Goal: Task Accomplishment & Management: Manage account settings

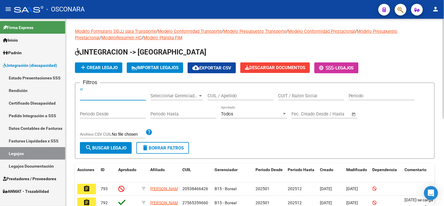
click at [110, 96] on input "Id" at bounding box center [113, 95] width 66 height 5
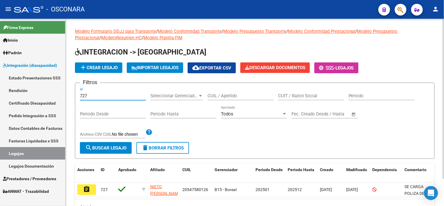
scroll to position [31, 0]
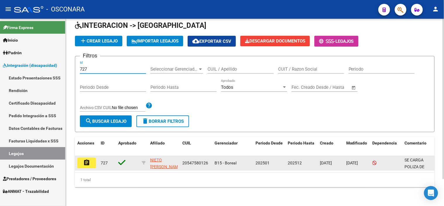
type input "727"
click at [84, 159] on mat-icon "assignment" at bounding box center [86, 162] width 7 height 7
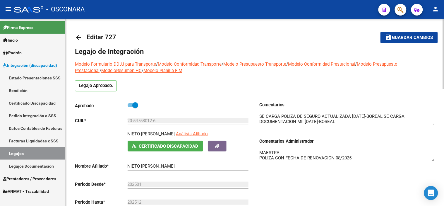
click at [356, 118] on textarea at bounding box center [346, 119] width 175 height 12
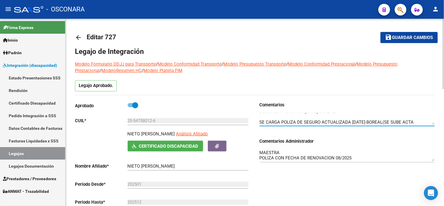
scroll to position [15, 0]
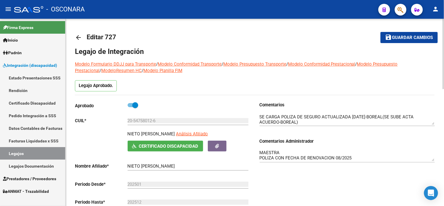
click at [287, 180] on div "Comentarios Comentarios Administrador MAESTRA POLIZA CON FECHA DE RENOVACION 08…" at bounding box center [345, 167] width 180 height 132
click at [284, 149] on textarea "MAESTRA POLIZA CON FECHA DE RENOVACION 08/2025 MII habilitado hasta 11/25 por r…" at bounding box center [346, 155] width 175 height 12
click at [309, 185] on div "Comentarios Comentarios Administrador MAESTRA POLIZA CON FECHA DE RENOVACION 08…" at bounding box center [345, 167] width 180 height 132
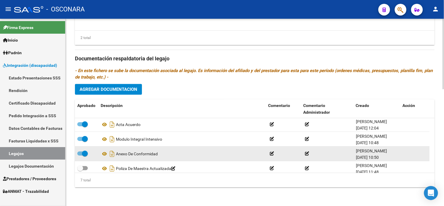
scroll to position [50, 0]
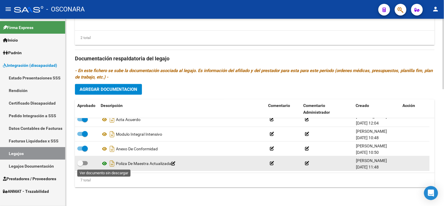
click at [101, 164] on icon at bounding box center [105, 163] width 8 height 7
click at [81, 161] on span at bounding box center [80, 163] width 6 height 6
click at [80, 165] on input "checkbox" at bounding box center [80, 165] width 0 height 0
checkbox input "true"
click at [112, 163] on icon "Descargar documento" at bounding box center [112, 163] width 8 height 9
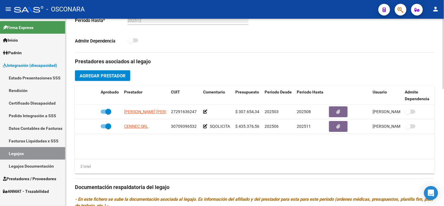
scroll to position [181, 0]
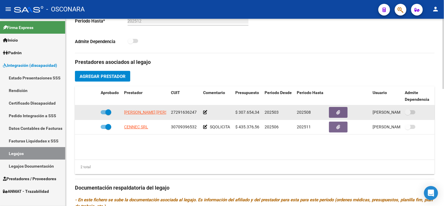
click at [106, 115] on span at bounding box center [108, 112] width 6 height 6
click at [104, 114] on input "checkbox" at bounding box center [103, 114] width 0 height 0
checkbox input "false"
click at [88, 113] on icon at bounding box center [90, 112] width 4 height 4
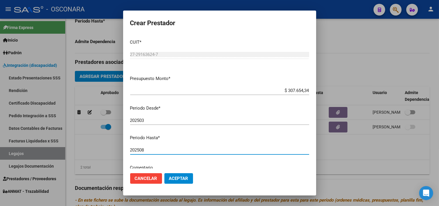
click at [174, 148] on input "202508" at bounding box center [219, 149] width 179 height 5
type input "202512"
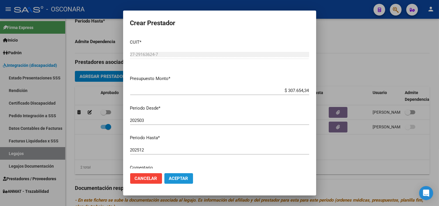
click at [184, 176] on span "Aceptar" at bounding box center [178, 177] width 19 height 5
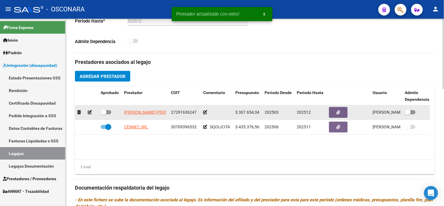
click at [107, 113] on span at bounding box center [106, 112] width 11 height 4
click at [104, 114] on input "checkbox" at bounding box center [103, 114] width 0 height 0
checkbox input "true"
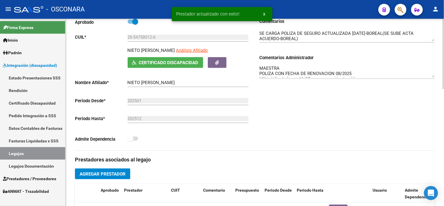
scroll to position [0, 0]
click at [356, 74] on textarea "MAESTRA POLIZA CON FECHA DE RENOVACION 08/2025 MII habilitado hasta 11/25 por r…" at bounding box center [346, 72] width 175 height 12
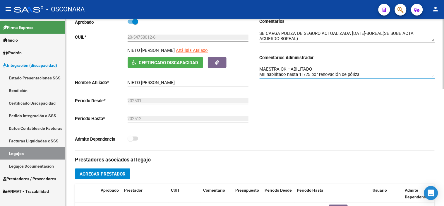
type textarea "MAESTRA OK HABILITADO MII habilitado hasta 11/25 por renovación de póliza"
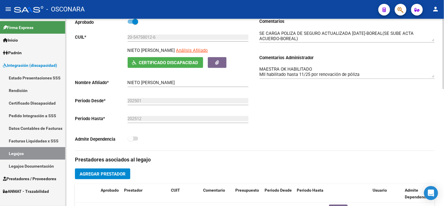
click at [382, 109] on div "Comentarios Comentarios Administrador MAESTRA OK HABILITADO MII habilitado hast…" at bounding box center [345, 84] width 180 height 132
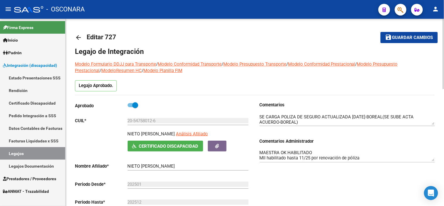
click at [398, 35] on span "Guardar cambios" at bounding box center [412, 37] width 41 height 5
click at [290, 189] on div "Comentarios Comentarios Administrador MAESTRA OK HABILITADO MII habilitado hast…" at bounding box center [345, 167] width 180 height 132
click at [392, 37] on mat-icon "save" at bounding box center [388, 37] width 7 height 7
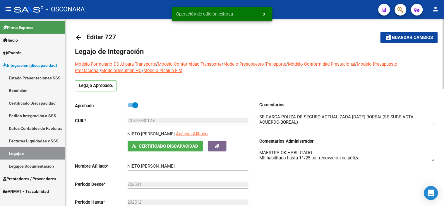
click at [75, 37] on mat-icon "arrow_back" at bounding box center [78, 37] width 7 height 7
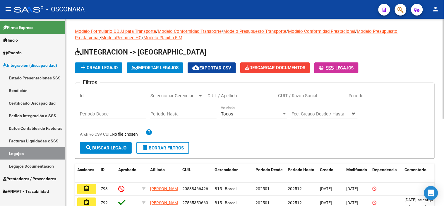
click at [109, 97] on input "Id" at bounding box center [113, 95] width 66 height 5
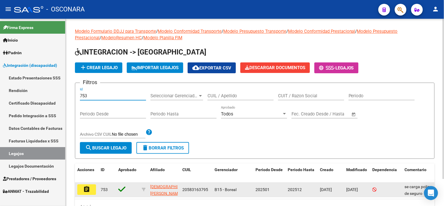
type input "753"
click at [92, 191] on button "assignment" at bounding box center [86, 189] width 19 height 11
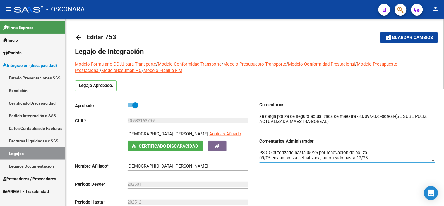
drag, startPoint x: 369, startPoint y: 157, endPoint x: 274, endPoint y: 151, distance: 95.8
click at [274, 151] on textarea "PSICO autorizado hasta 05/25 por renovación de póliza. 09/05 envian poliza actu…" at bounding box center [346, 155] width 175 height 12
click at [310, 157] on textarea "PSICO OK PSICOMOT autorizado hasta 04/25 por renovación de póliza. 09/05 envian…" at bounding box center [346, 155] width 175 height 12
type textarea "PSICO OK PSICOMOT habilitado hasta 08/25 FONO ok MAESTRA póliza actualizada con…"
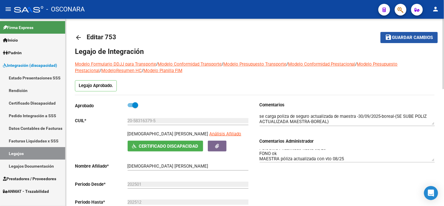
click at [405, 40] on button "save Guardar cambios" at bounding box center [408, 37] width 57 height 11
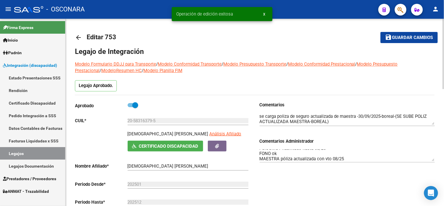
scroll to position [32, 0]
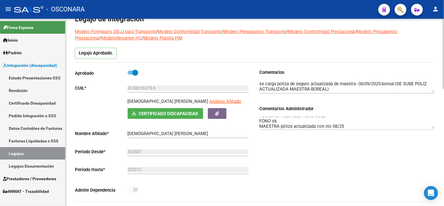
click at [308, 152] on div "Comentarios Comentarios Administrador PSICO OK PSICOMOT habilitado hasta 08/25 …" at bounding box center [345, 135] width 180 height 132
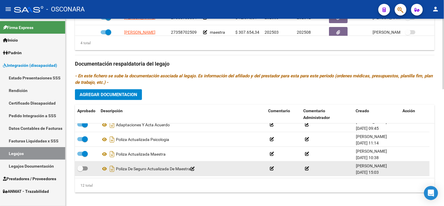
scroll to position [311, 0]
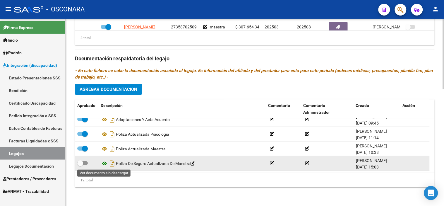
click at [103, 163] on icon at bounding box center [105, 163] width 8 height 7
click at [78, 159] on datatable-body-cell at bounding box center [86, 163] width 23 height 14
click at [78, 163] on span at bounding box center [80, 163] width 6 height 6
click at [80, 165] on input "checkbox" at bounding box center [80, 165] width 0 height 0
checkbox input "true"
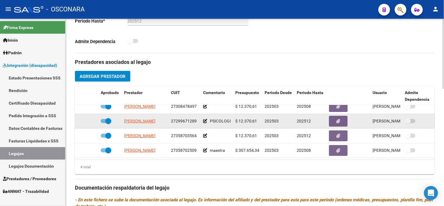
scroll to position [11, 0]
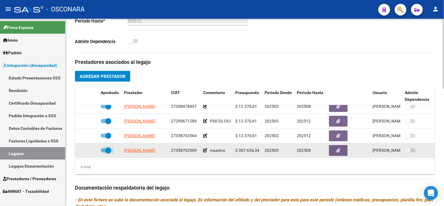
click at [109, 147] on span at bounding box center [108, 150] width 6 height 6
click at [104, 152] on input "checkbox" at bounding box center [103, 152] width 0 height 0
checkbox input "false"
click at [90, 148] on icon at bounding box center [90, 150] width 4 height 4
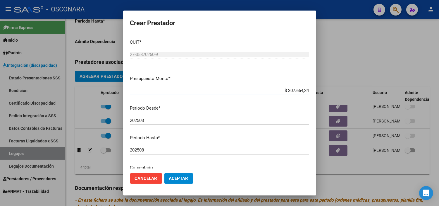
click at [165, 152] on div "202508 Ingresar el periodo" at bounding box center [219, 149] width 179 height 9
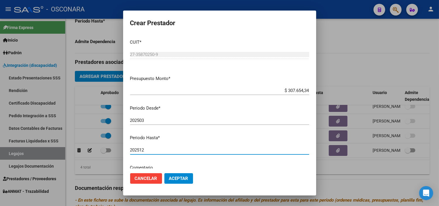
type input "202512"
click at [182, 176] on span "Aceptar" at bounding box center [178, 177] width 19 height 5
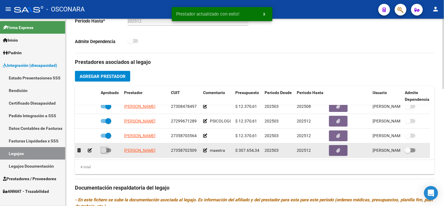
click at [104, 147] on span at bounding box center [104, 150] width 6 height 6
click at [104, 152] on input "checkbox" at bounding box center [103, 152] width 0 height 0
checkbox input "true"
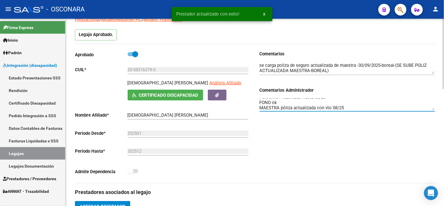
scroll to position [10, 0]
drag, startPoint x: 347, startPoint y: 107, endPoint x: 281, endPoint y: 108, distance: 66.1
click at [281, 108] on textarea "PSICO OK PSICOMOT habilitado hasta 08/25 FONO ok MAESTRA póliza actualizada con…" at bounding box center [346, 104] width 175 height 12
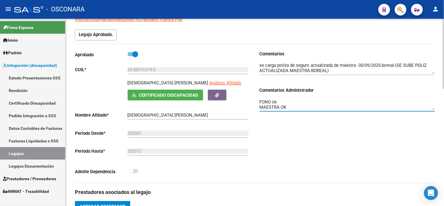
type textarea "PSICO OK PSICOMOT habilitado hasta 08/25 FONO ok MAESTRA OK"
click at [342, 178] on div "Comentarios Comentarios Administrador PSICO OK PSICOMOT habilitado hasta 08/25 …" at bounding box center [345, 117] width 180 height 132
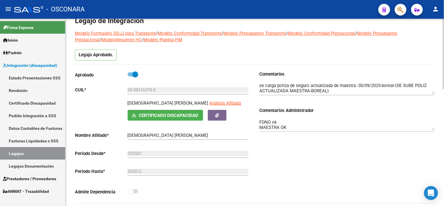
scroll to position [0, 0]
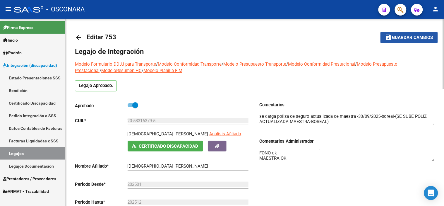
click at [407, 40] on button "save Guardar cambios" at bounding box center [408, 37] width 57 height 11
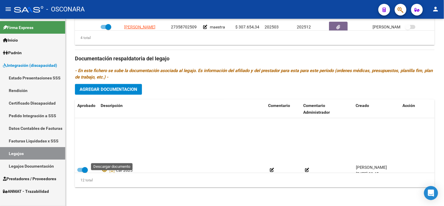
scroll to position [123, 0]
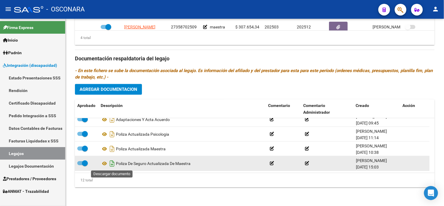
click at [113, 161] on icon "Descargar documento" at bounding box center [112, 163] width 8 height 9
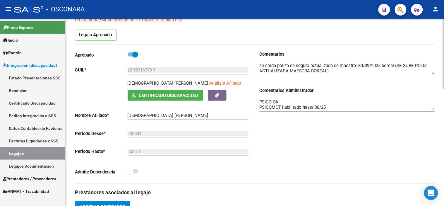
scroll to position [0, 0]
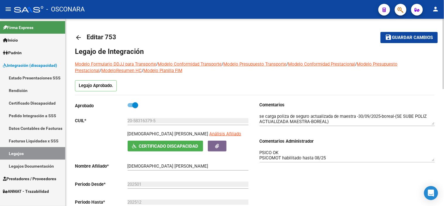
click at [407, 42] on button "save Guardar cambios" at bounding box center [408, 37] width 57 height 11
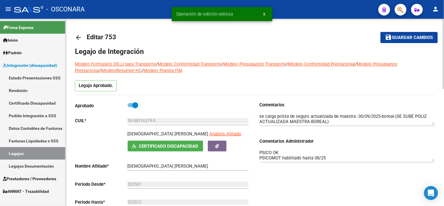
click at [76, 38] on mat-icon "arrow_back" at bounding box center [78, 37] width 7 height 7
